Goal: Transaction & Acquisition: Purchase product/service

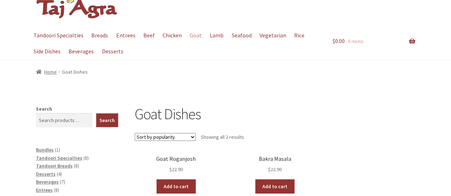
scroll to position [36, 0]
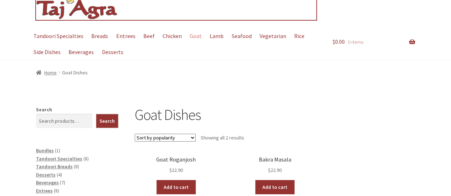
click at [61, 10] on img at bounding box center [77, -1] width 82 height 41
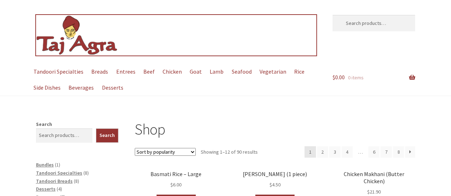
click at [69, 45] on img at bounding box center [77, 35] width 82 height 41
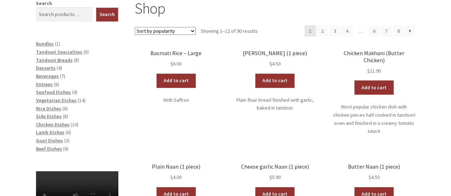
scroll to position [142, 0]
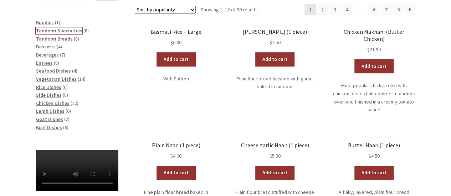
click at [57, 30] on span "Tandoori Specialties" at bounding box center [59, 30] width 46 height 6
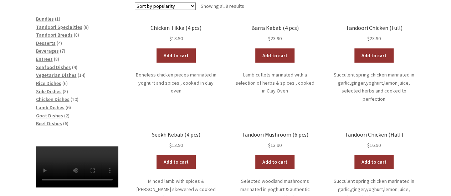
scroll to position [214, 0]
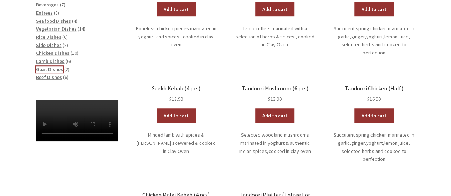
click at [50, 68] on span "Goat Dishes" at bounding box center [49, 69] width 27 height 6
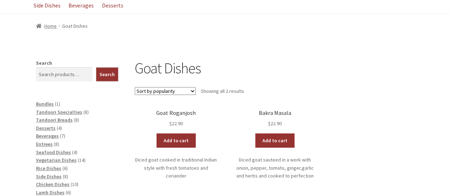
scroll to position [107, 0]
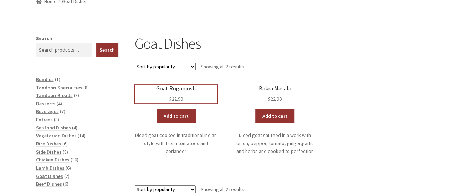
click at [178, 89] on h2 "Goat Roganjosh" at bounding box center [176, 88] width 82 height 7
